Goal: Task Accomplishment & Management: Complete application form

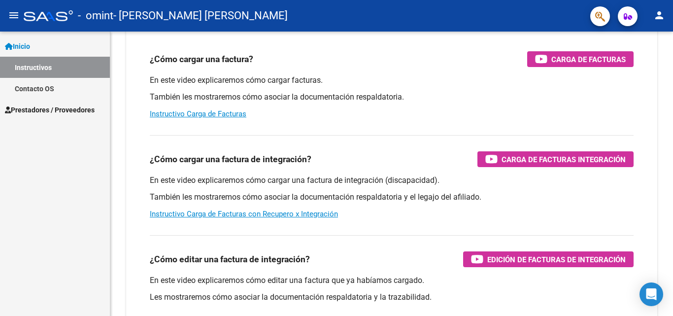
scroll to position [99, 0]
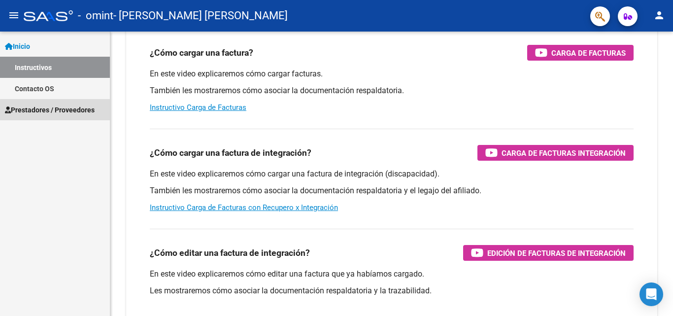
click at [88, 112] on span "Prestadores / Proveedores" at bounding box center [50, 110] width 90 height 11
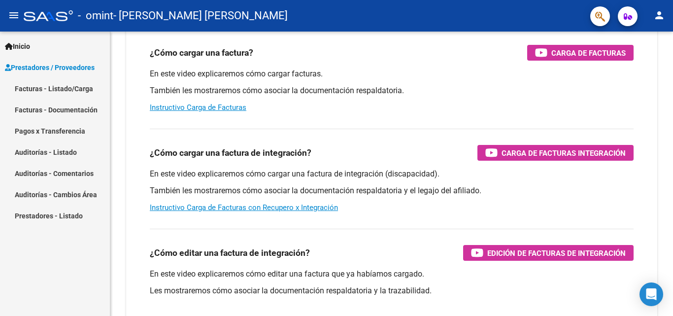
click at [69, 86] on link "Facturas - Listado/Carga" at bounding box center [55, 88] width 110 height 21
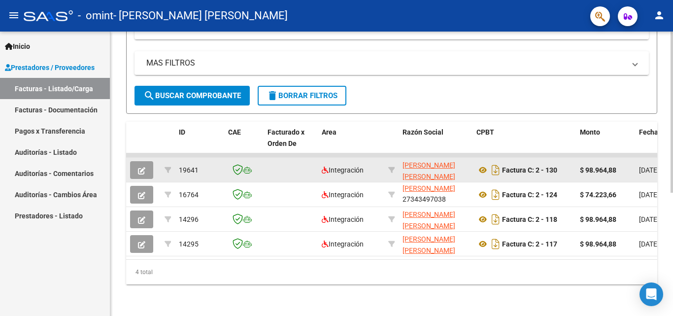
scroll to position [218, 0]
click at [497, 164] on icon "Descargar documento" at bounding box center [496, 170] width 13 height 16
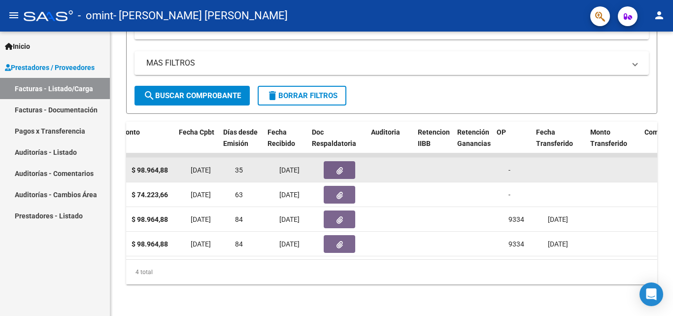
scroll to position [0, 441]
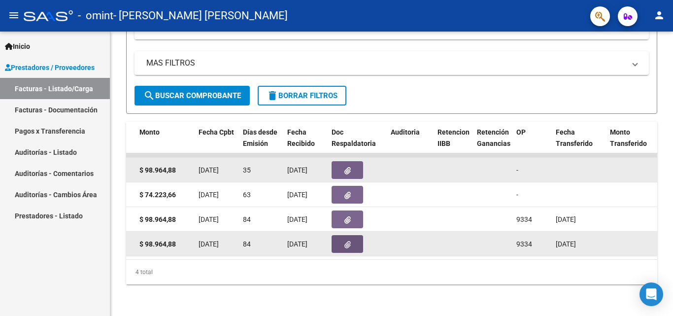
click at [338, 241] on button "button" at bounding box center [348, 244] width 32 height 18
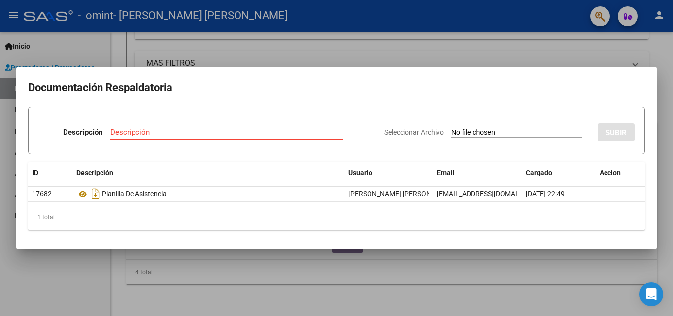
click at [258, 46] on div at bounding box center [336, 158] width 673 height 316
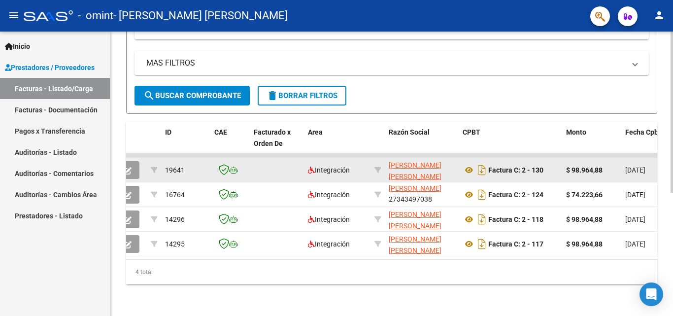
scroll to position [0, 0]
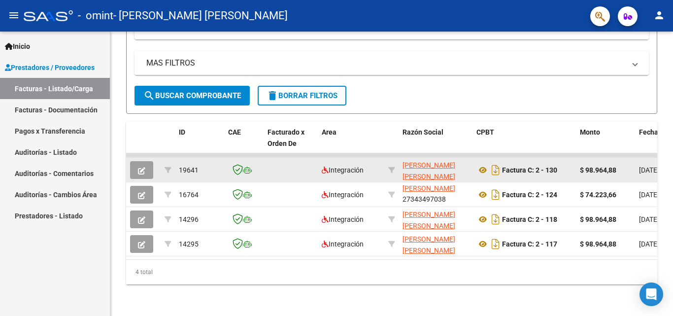
click at [67, 129] on link "Pagos x Transferencia" at bounding box center [55, 130] width 110 height 21
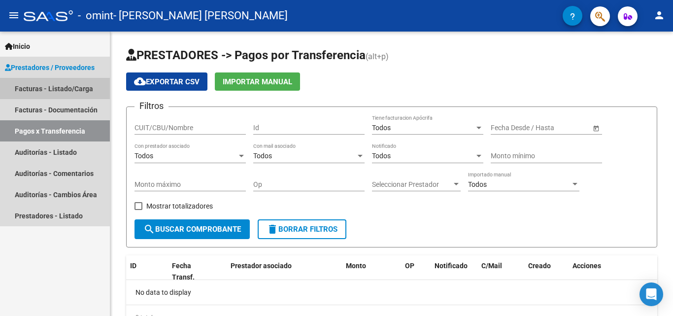
click at [57, 85] on link "Facturas - Listado/Carga" at bounding box center [55, 88] width 110 height 21
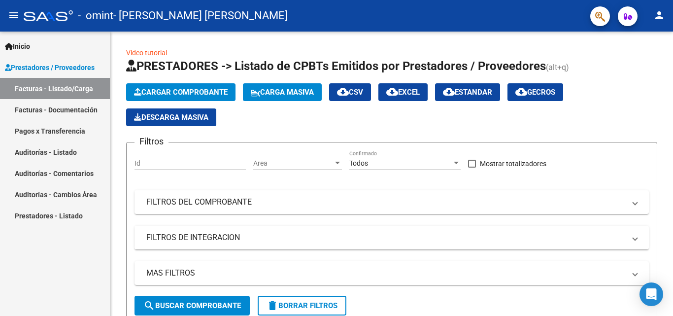
click at [73, 109] on link "Facturas - Documentación" at bounding box center [55, 109] width 110 height 21
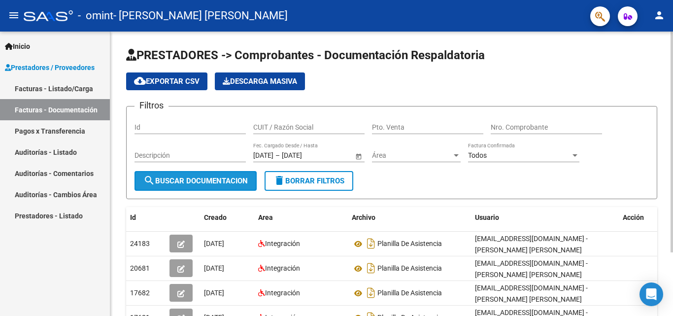
click at [239, 180] on span "search Buscar Documentacion" at bounding box center [195, 180] width 105 height 9
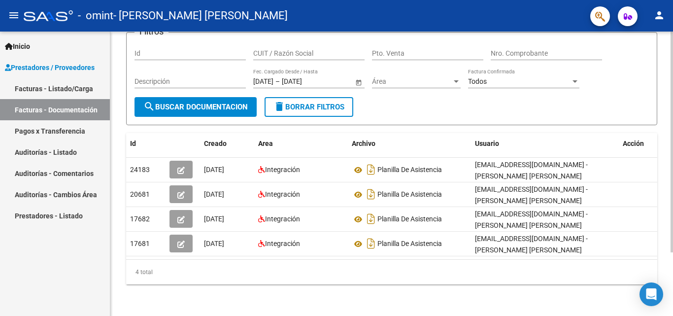
scroll to position [82, 0]
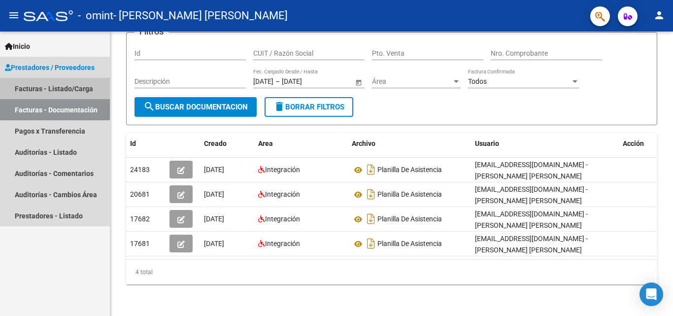
click at [58, 89] on link "Facturas - Listado/Carga" at bounding box center [55, 88] width 110 height 21
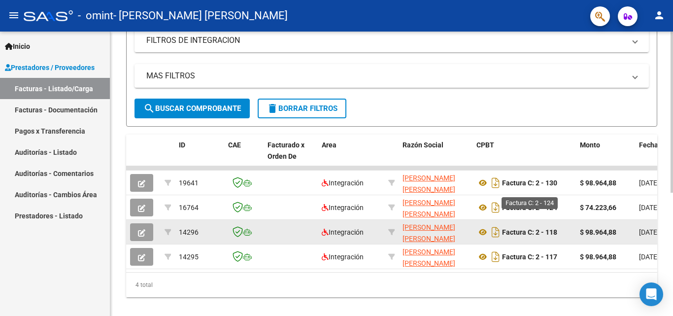
scroll to position [218, 0]
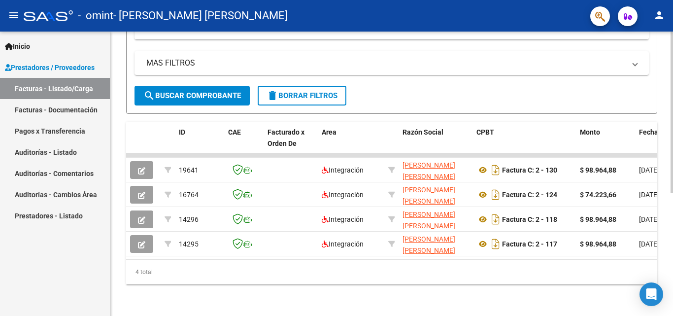
click at [180, 86] on button "search Buscar Comprobante" at bounding box center [192, 96] width 115 height 20
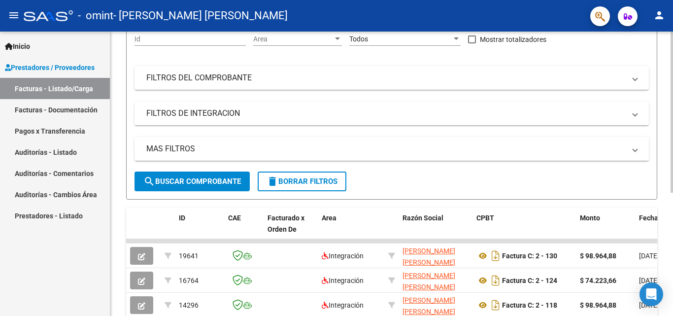
scroll to position [119, 0]
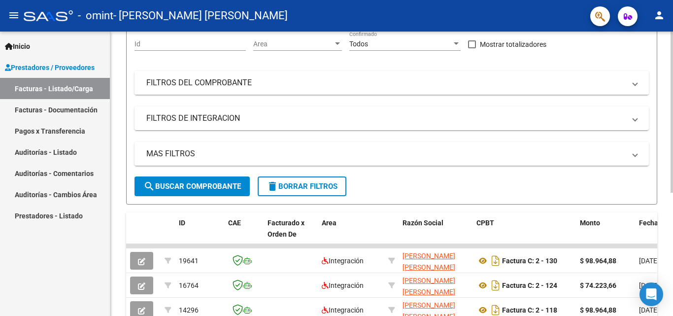
click at [191, 82] on mat-panel-title "FILTROS DEL COMPROBANTE" at bounding box center [385, 82] width 479 height 11
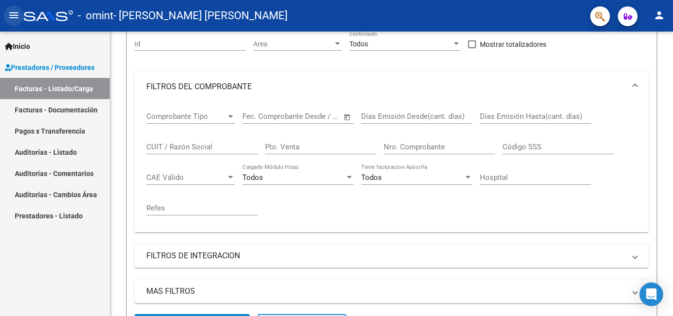
click at [18, 15] on mat-icon "menu" at bounding box center [14, 15] width 12 height 12
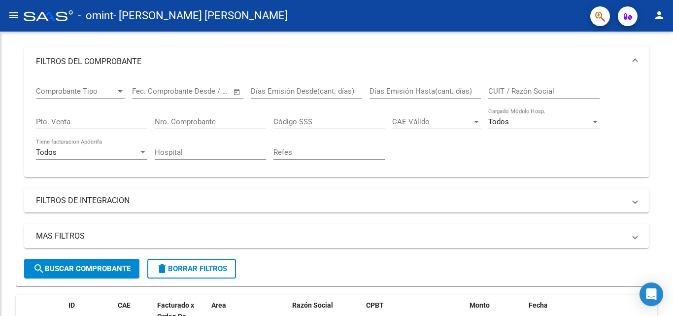
scroll to position [94, 0]
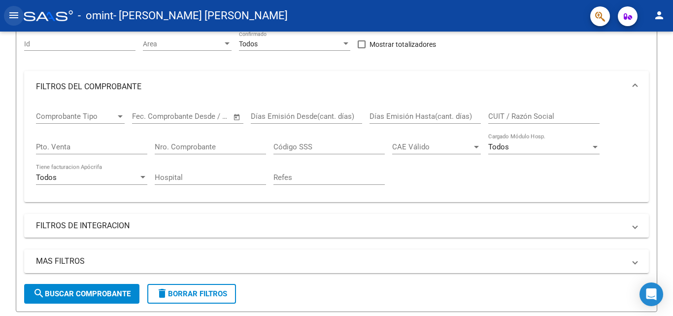
click at [11, 12] on mat-icon "menu" at bounding box center [14, 15] width 12 height 12
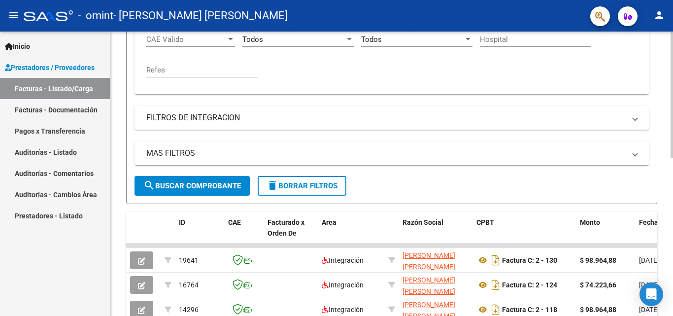
scroll to position [257, 0]
click at [210, 151] on mat-panel-title "MAS FILTROS" at bounding box center [385, 153] width 479 height 11
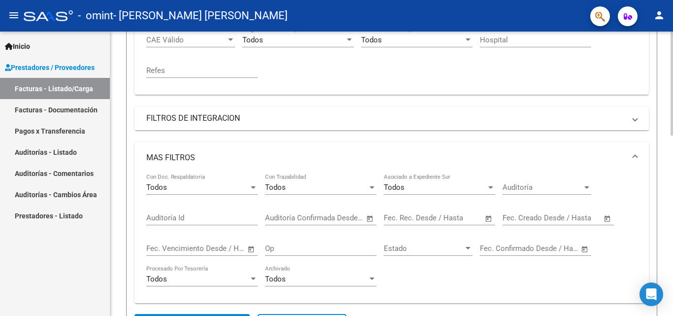
click at [207, 116] on mat-panel-title "FILTROS DE INTEGRACION" at bounding box center [385, 118] width 479 height 11
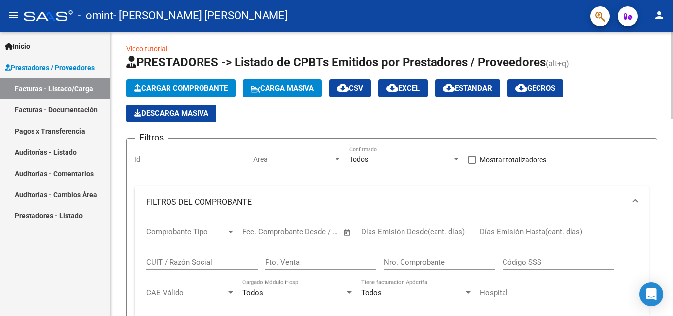
scroll to position [0, 0]
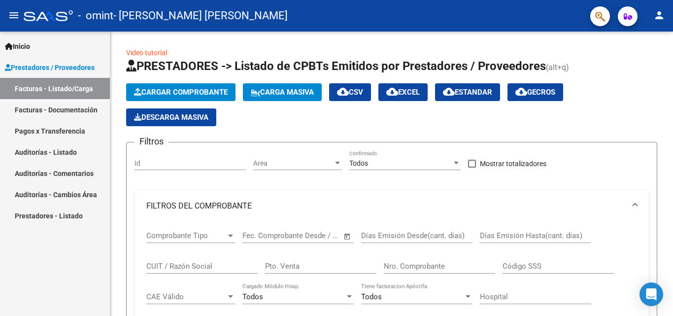
click at [75, 108] on link "Facturas - Documentación" at bounding box center [55, 109] width 110 height 21
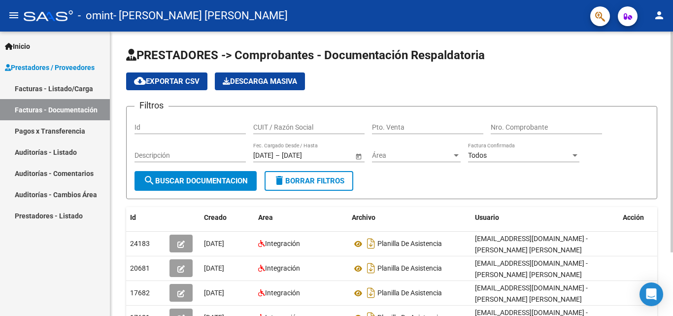
click at [175, 125] on input "Id" at bounding box center [190, 127] width 111 height 8
click at [9, 13] on mat-icon "menu" at bounding box center [14, 15] width 12 height 12
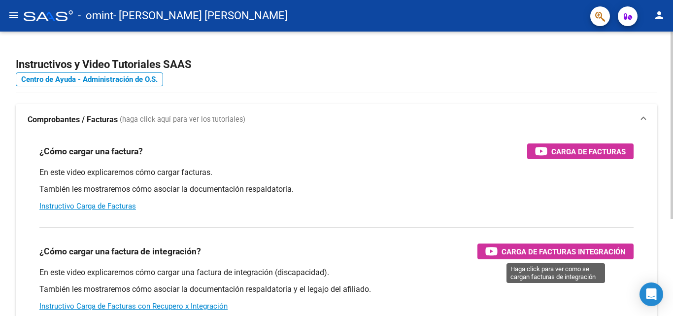
click at [572, 249] on span "Carga de Facturas Integración" at bounding box center [564, 251] width 124 height 12
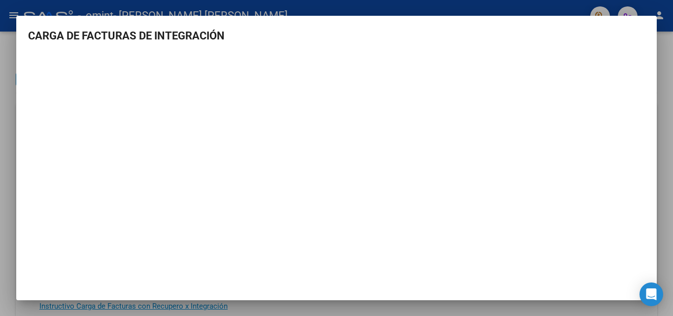
click at [666, 52] on div at bounding box center [336, 158] width 673 height 316
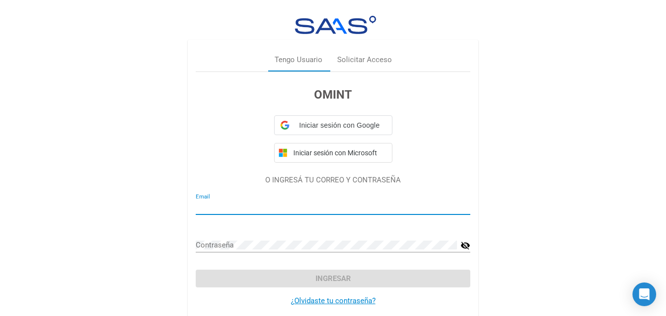
type input "[EMAIL_ADDRESS][DOMAIN_NAME]"
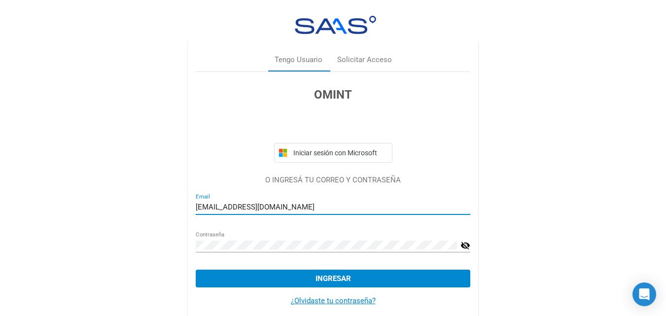
click at [328, 278] on span "Ingresar" at bounding box center [332, 278] width 35 height 9
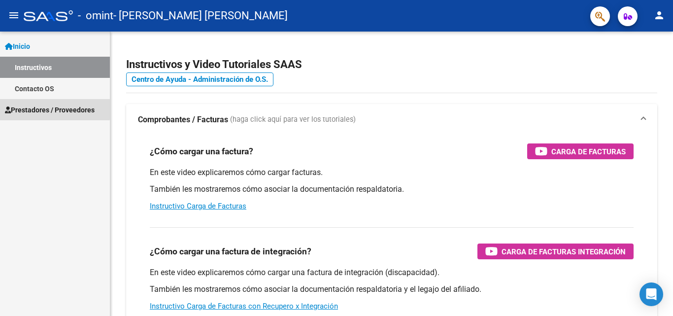
click at [44, 105] on span "Prestadores / Proveedores" at bounding box center [50, 110] width 90 height 11
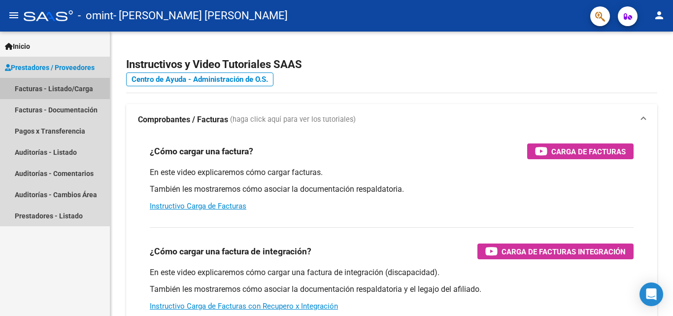
click at [69, 84] on link "Facturas - Listado/Carga" at bounding box center [55, 88] width 110 height 21
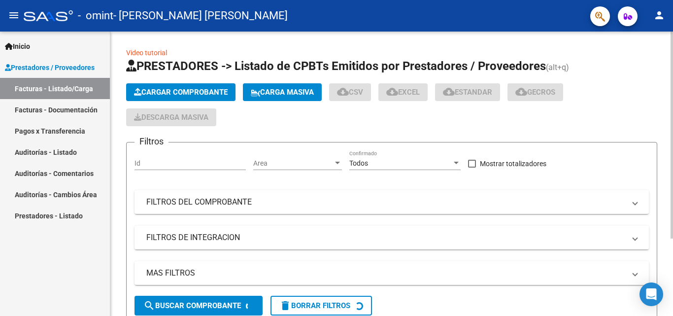
click at [175, 94] on span "Cargar Comprobante" at bounding box center [181, 92] width 94 height 9
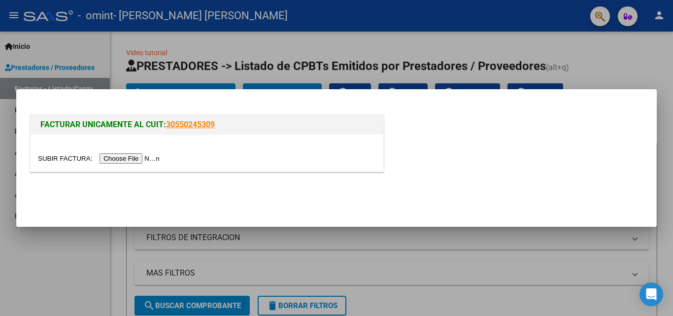
click at [124, 156] on input "file" at bounding box center [100, 158] width 125 height 10
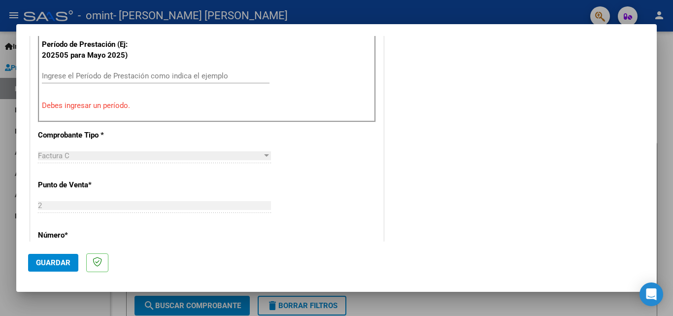
scroll to position [321, 0]
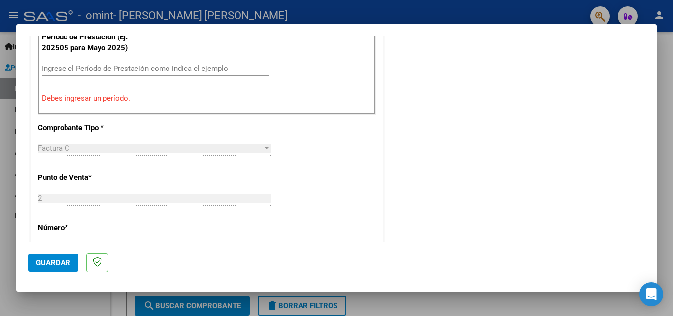
click at [264, 148] on div at bounding box center [266, 148] width 5 height 2
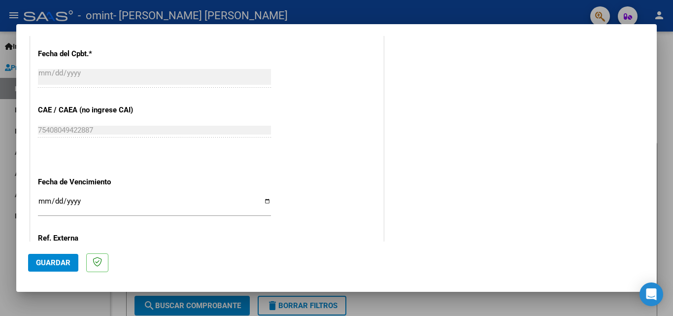
scroll to position [617, 0]
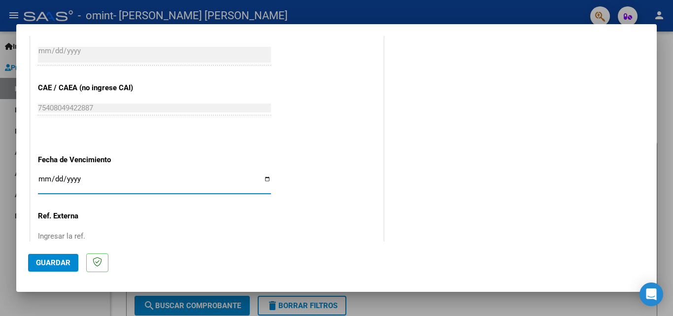
click at [264, 181] on input "Ingresar la fecha" at bounding box center [154, 183] width 233 height 16
click at [265, 180] on input "Ingresar la fecha" at bounding box center [154, 183] width 233 height 16
type input "[DATE]"
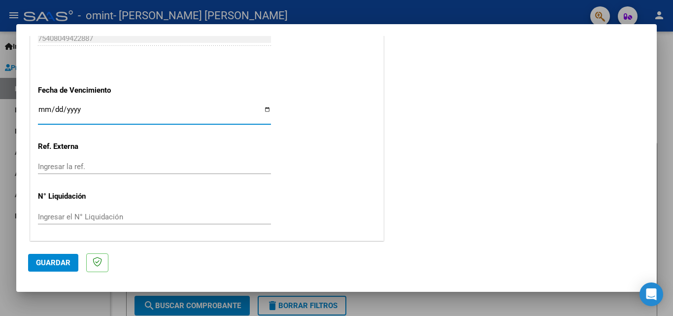
scroll to position [688, 0]
click at [92, 165] on input "Ingresar la ref." at bounding box center [154, 165] width 233 height 9
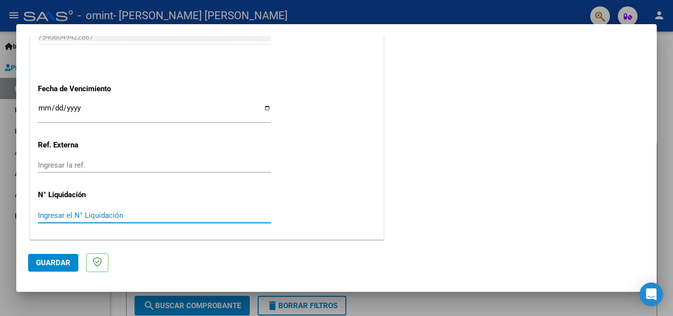
click at [108, 215] on input "Ingresar el N° Liquidación" at bounding box center [154, 215] width 233 height 9
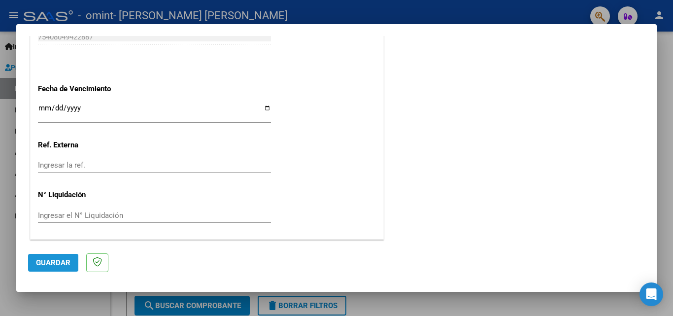
click at [73, 263] on button "Guardar" at bounding box center [53, 263] width 50 height 18
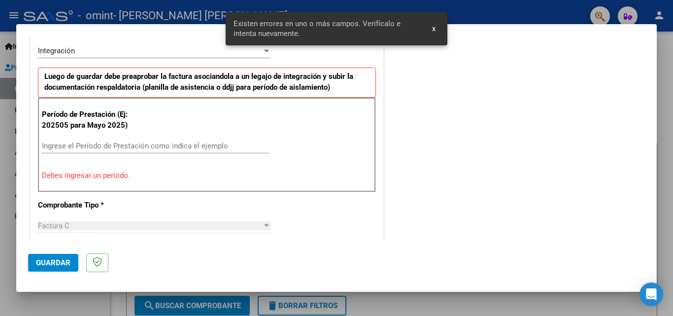
scroll to position [241, 0]
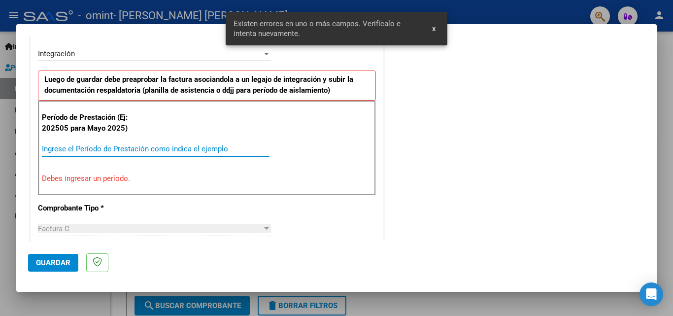
click at [106, 149] on input "Ingrese el Período de Prestación como indica el ejemplo" at bounding box center [156, 148] width 228 height 9
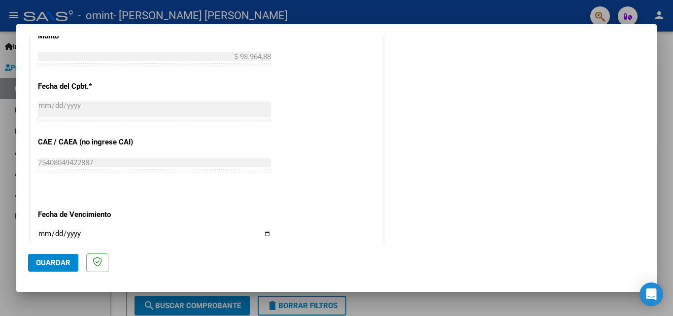
scroll to position [662, 0]
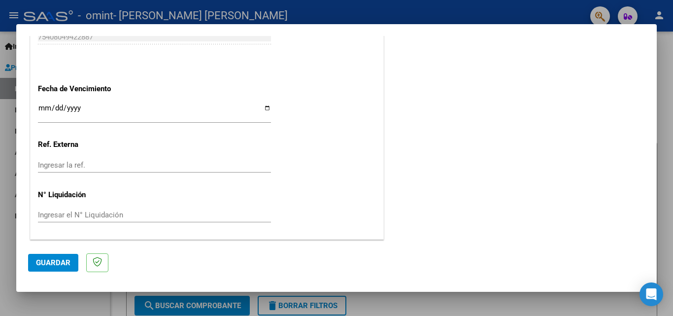
type input "202509"
click at [42, 261] on span "Guardar" at bounding box center [53, 262] width 35 height 9
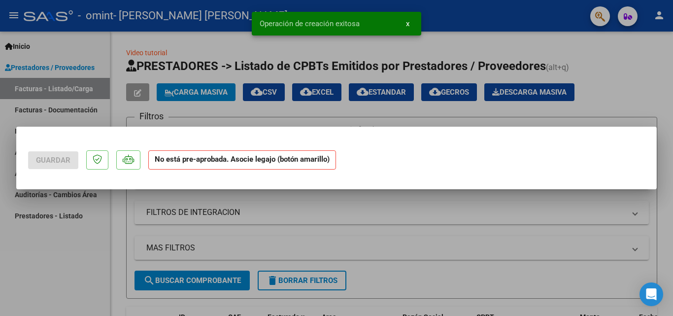
scroll to position [0, 0]
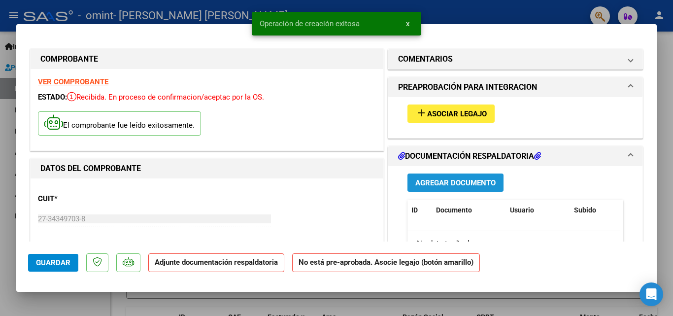
click at [485, 177] on button "Agregar Documento" at bounding box center [456, 183] width 96 height 18
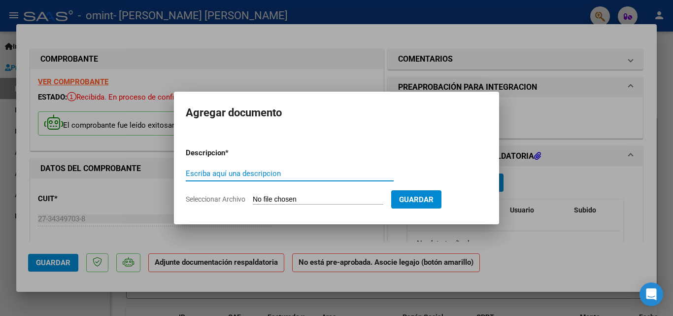
click at [214, 172] on input "Escriba aquí una descripcion" at bounding box center [290, 173] width 208 height 9
click at [313, 196] on input "Seleccionar Archivo" at bounding box center [318, 199] width 131 height 9
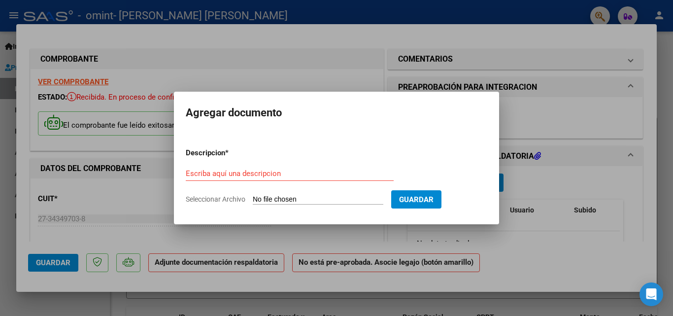
type input "C:\fakepath\Planilla de Asistencia [PERSON_NAME] .pdf"
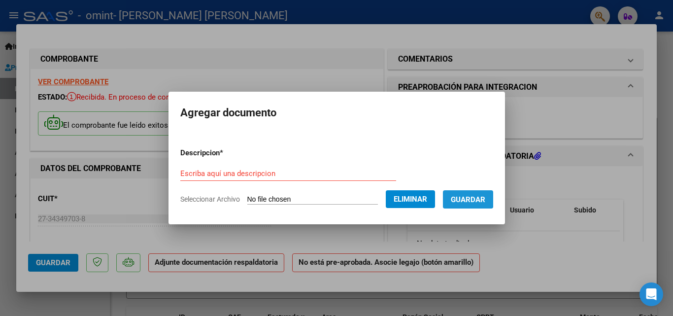
click at [474, 198] on span "Guardar" at bounding box center [468, 199] width 35 height 9
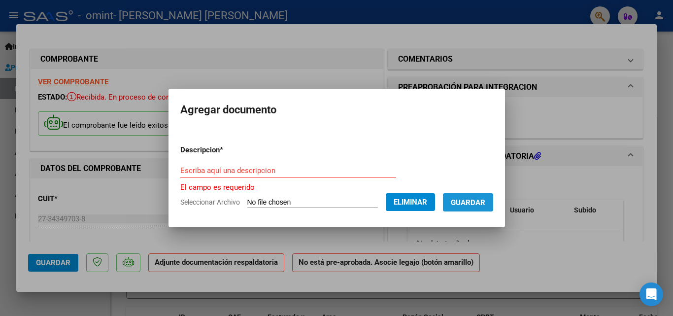
click at [477, 204] on span "Guardar" at bounding box center [468, 202] width 35 height 9
click at [187, 171] on input "Escriba aquí una descripcion" at bounding box center [288, 170] width 216 height 9
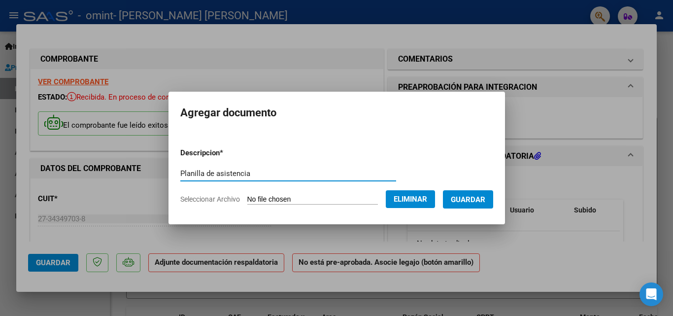
type input "Planilla de asistencia"
click at [470, 196] on span "Guardar" at bounding box center [468, 199] width 35 height 9
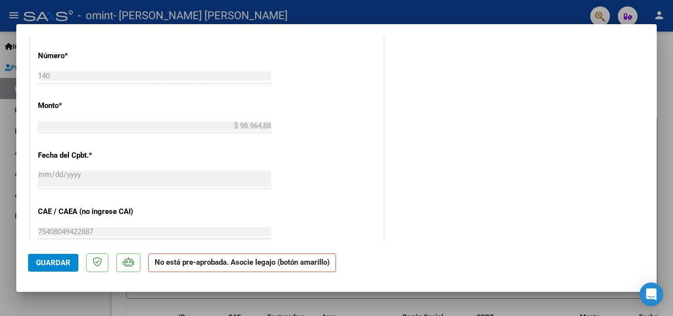
scroll to position [493, 0]
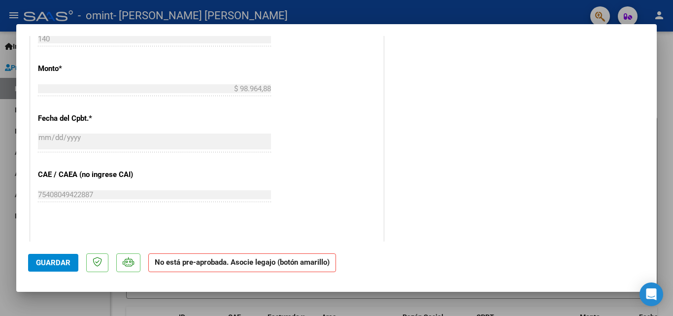
click at [51, 256] on button "Guardar" at bounding box center [53, 263] width 50 height 18
click at [666, 129] on div at bounding box center [336, 158] width 673 height 316
type input "$ 0,00"
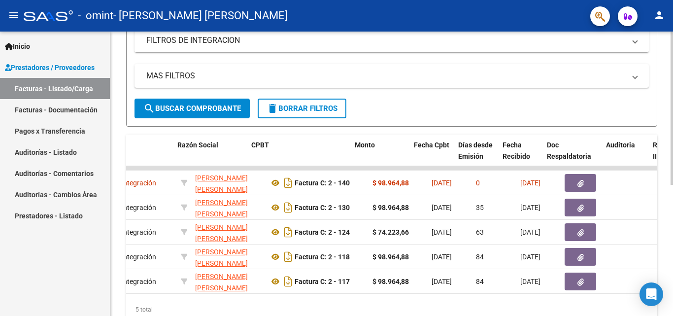
scroll to position [0, 227]
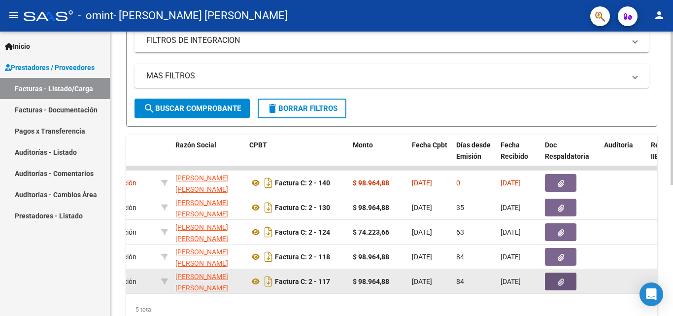
click at [563, 283] on icon "button" at bounding box center [561, 282] width 6 height 7
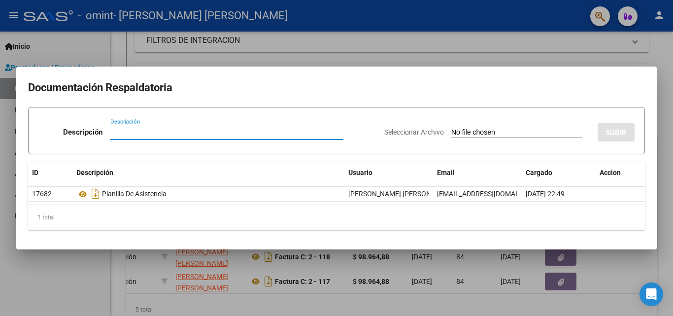
click at [583, 55] on div at bounding box center [336, 158] width 673 height 316
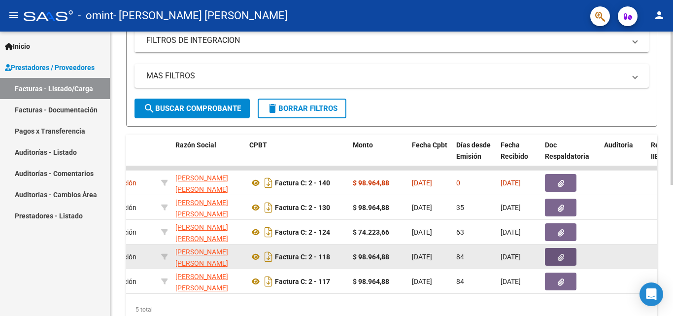
click at [563, 252] on span "button" at bounding box center [561, 256] width 6 height 9
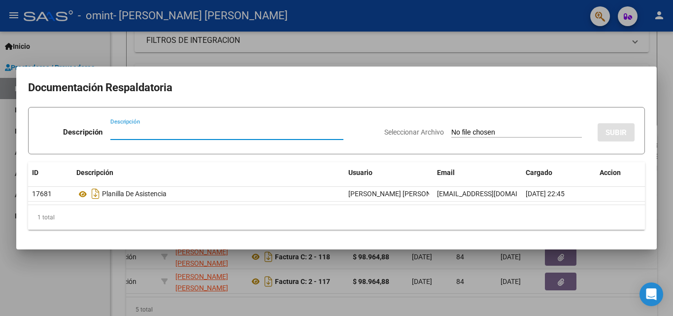
click at [408, 51] on div at bounding box center [336, 158] width 673 height 316
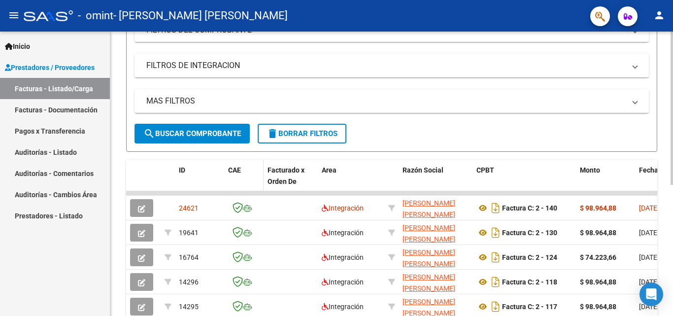
scroll to position [193, 0]
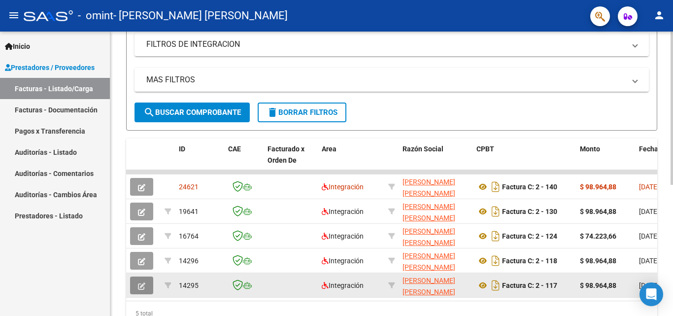
click at [147, 288] on button "button" at bounding box center [141, 286] width 23 height 18
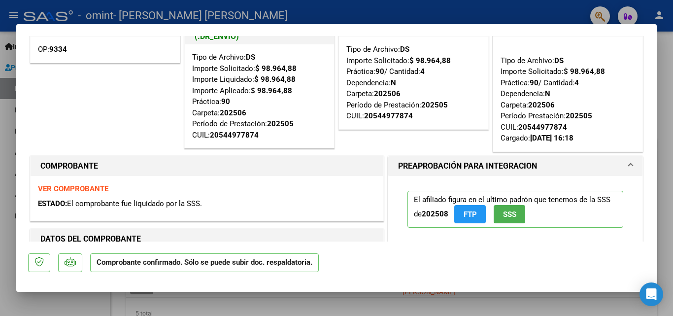
scroll to position [0, 0]
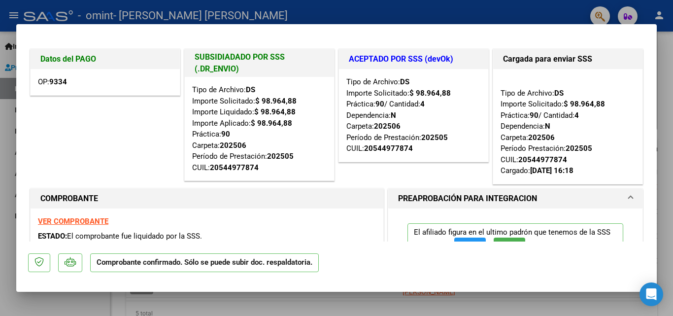
click at [672, 58] on div at bounding box center [336, 158] width 673 height 316
type input "$ 0,00"
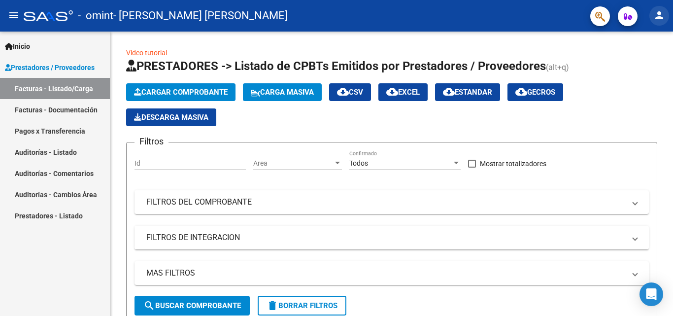
click at [659, 16] on mat-icon "person" at bounding box center [660, 15] width 12 height 12
drag, startPoint x: 517, startPoint y: 12, endPoint x: 411, endPoint y: 0, distance: 106.2
click at [513, 14] on div at bounding box center [336, 158] width 673 height 316
